Goal: Use online tool/utility: Utilize a website feature to perform a specific function

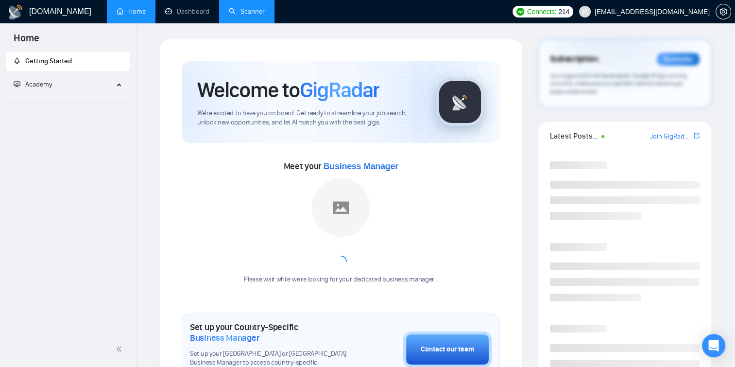
click at [258, 15] on link "Scanner" at bounding box center [247, 11] width 36 height 8
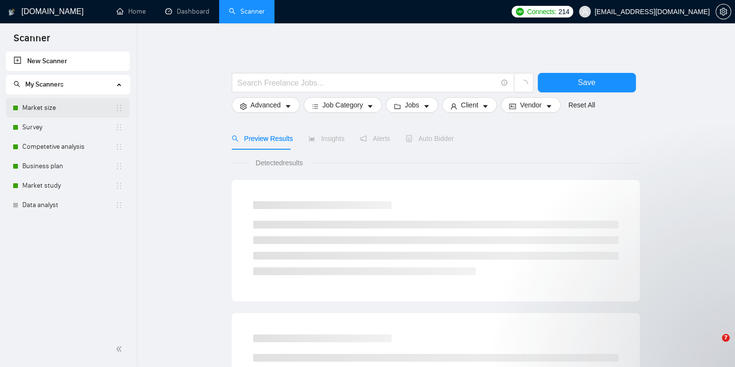
click at [65, 106] on link "Market size" at bounding box center [68, 107] width 93 height 19
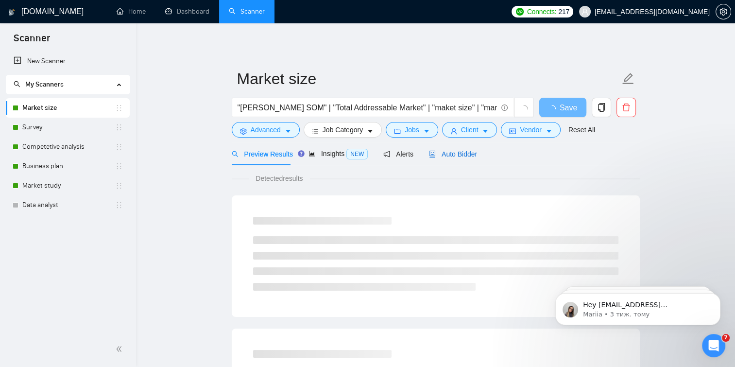
click at [439, 150] on span "Auto Bidder" at bounding box center [453, 154] width 48 height 8
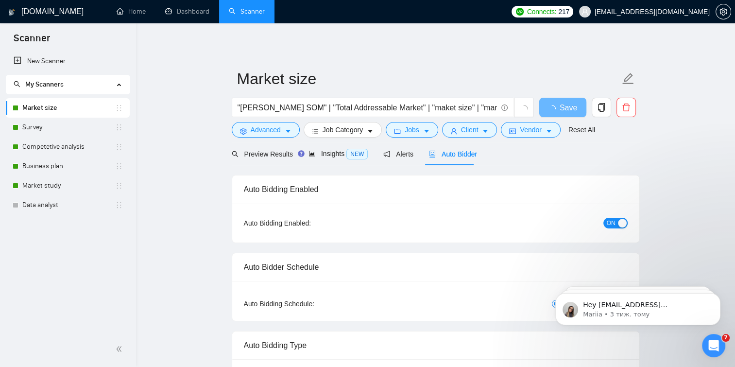
checkbox input "true"
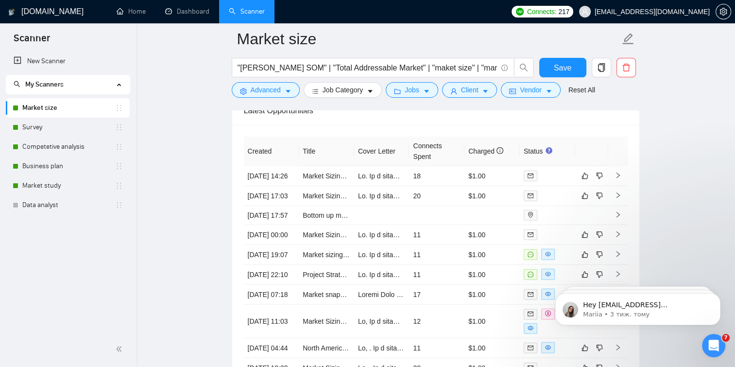
scroll to position [2558, 0]
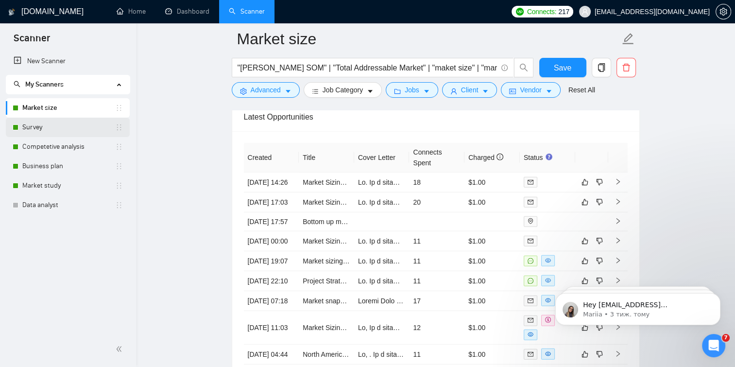
click at [97, 129] on link "Survey" at bounding box center [68, 127] width 93 height 19
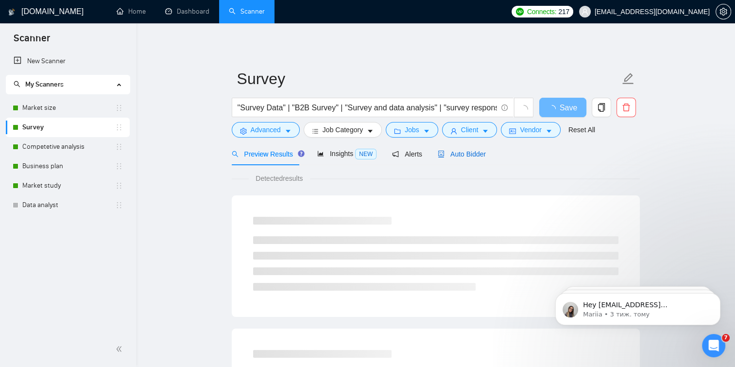
click at [463, 154] on span "Auto Bidder" at bounding box center [462, 154] width 48 height 8
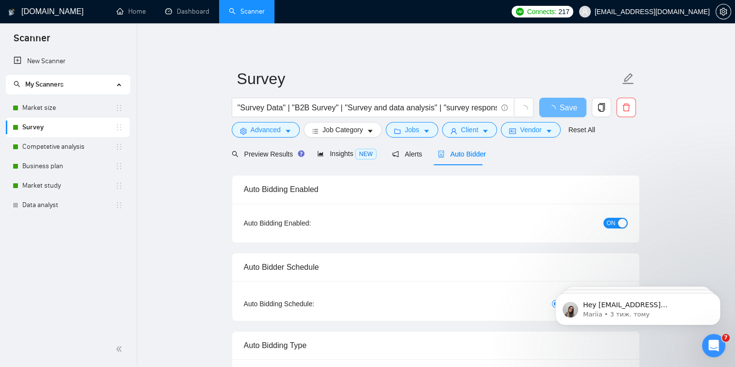
checkbox input "true"
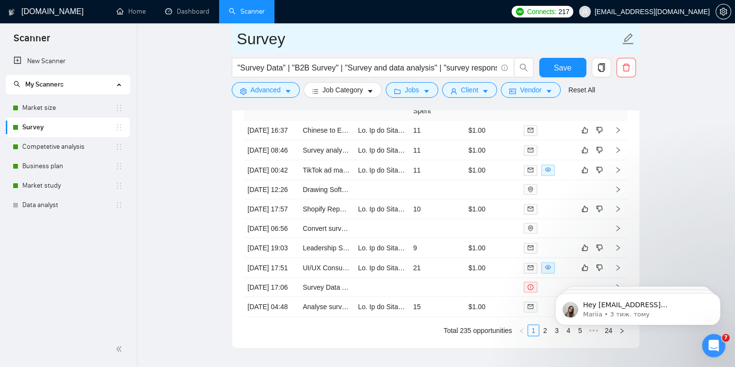
scroll to position [2575, 0]
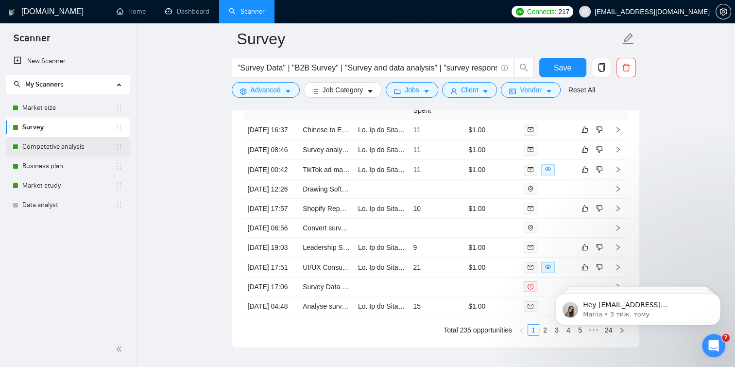
click at [93, 148] on link "Competetive analysis" at bounding box center [68, 146] width 93 height 19
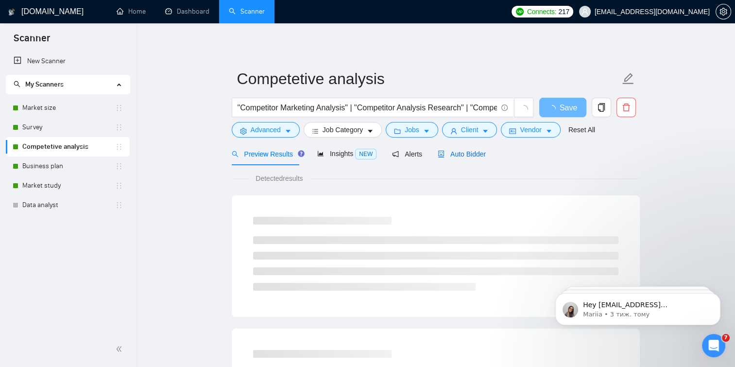
click at [458, 152] on span "Auto Bidder" at bounding box center [462, 154] width 48 height 8
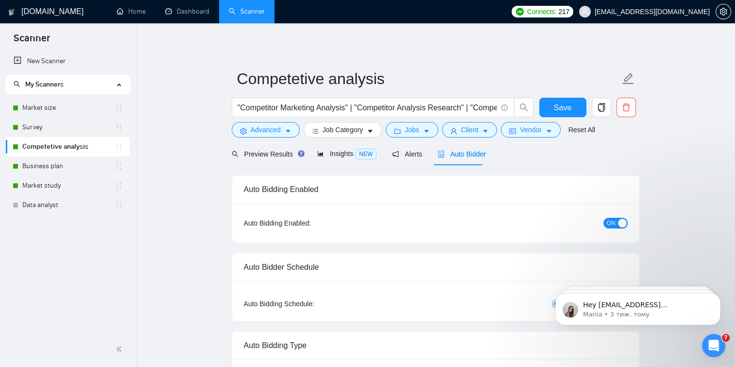
checkbox input "true"
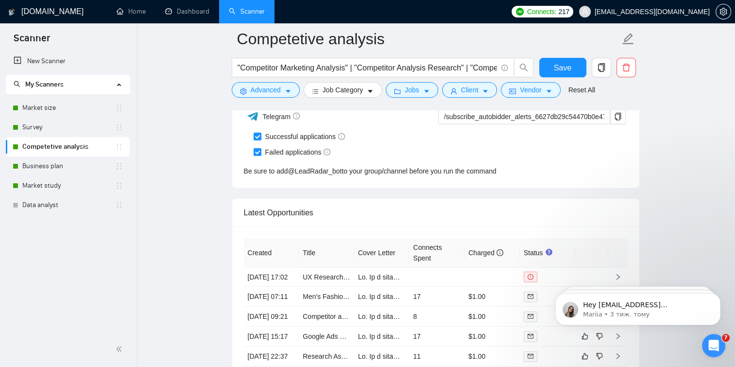
scroll to position [2517, 0]
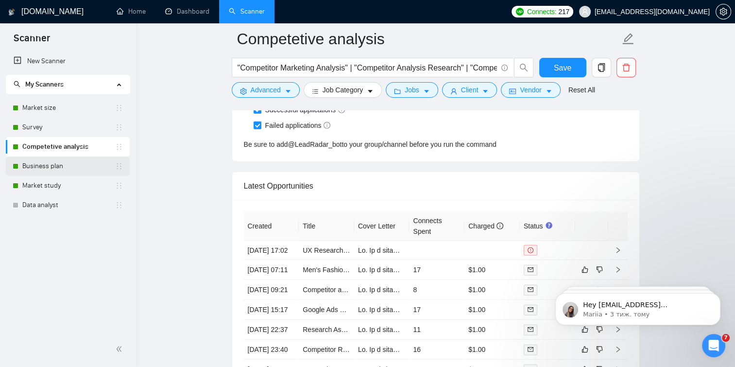
click at [39, 170] on link "Business plan" at bounding box center [68, 165] width 93 height 19
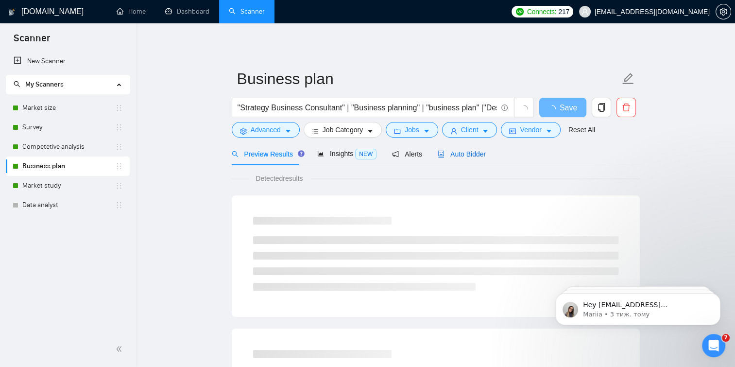
click at [448, 154] on span "Auto Bidder" at bounding box center [462, 154] width 48 height 8
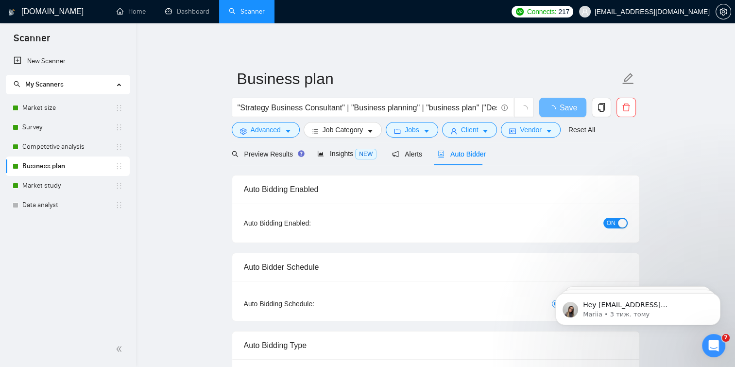
checkbox input "true"
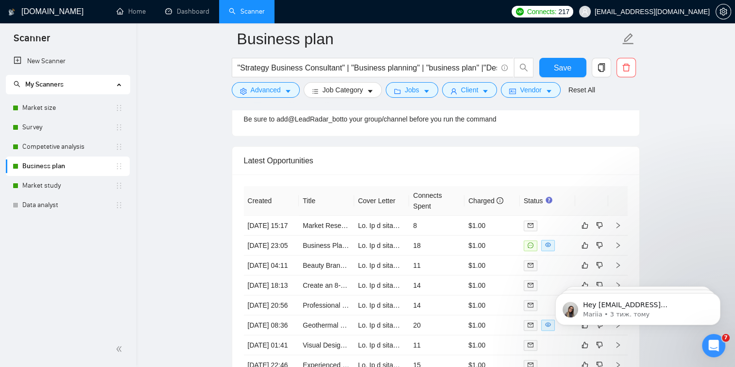
scroll to position [2499, 0]
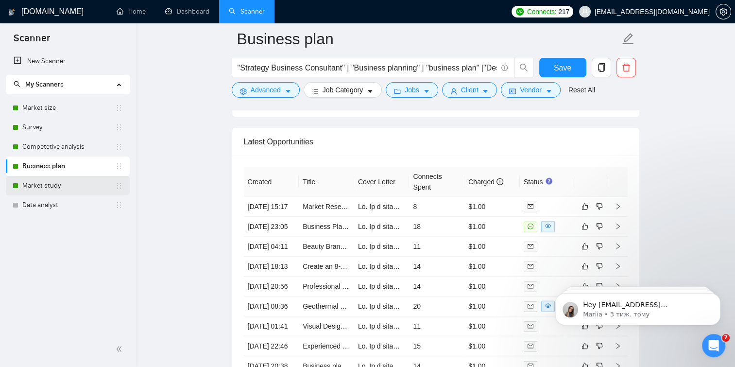
click at [96, 184] on link "Market study" at bounding box center [68, 185] width 93 height 19
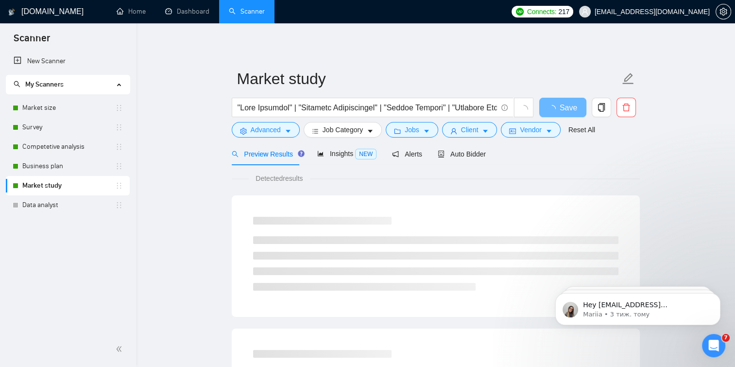
click at [427, 154] on div "Preview Results Insights NEW Alerts Auto Bidder" at bounding box center [359, 153] width 255 height 23
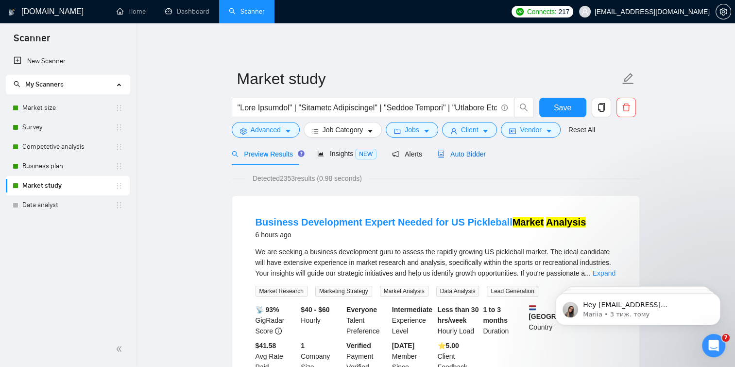
click at [455, 154] on span "Auto Bidder" at bounding box center [462, 154] width 48 height 8
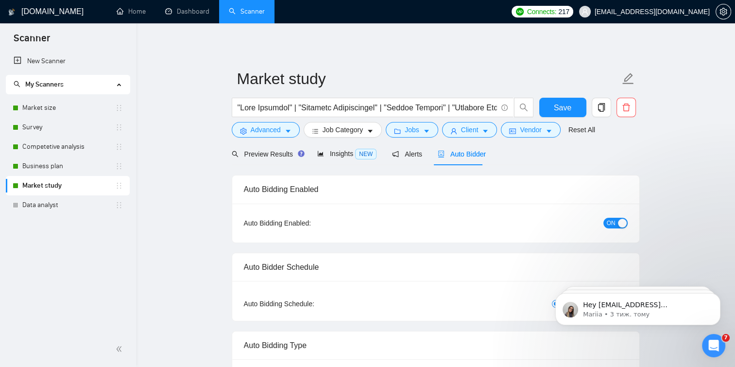
checkbox input "true"
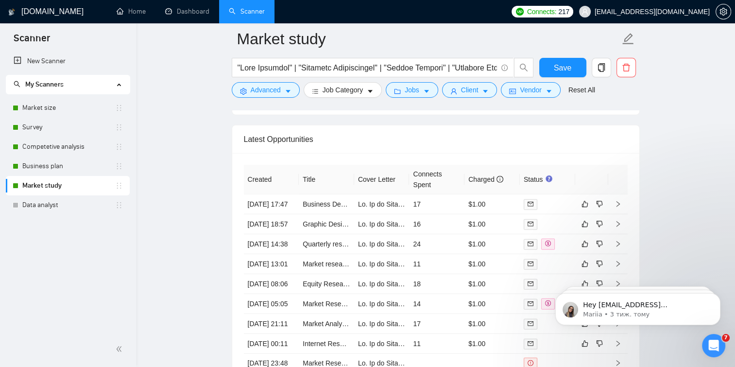
scroll to position [2559, 0]
